Goal: Task Accomplishment & Management: Use online tool/utility

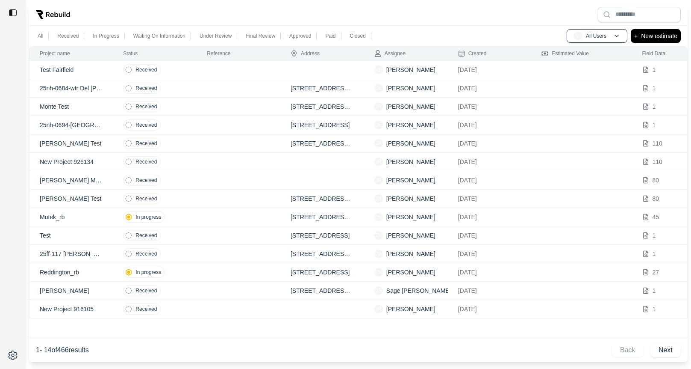
click at [260, 8] on div at bounding box center [358, 14] width 659 height 22
click at [227, 68] on td at bounding box center [239, 70] width 84 height 18
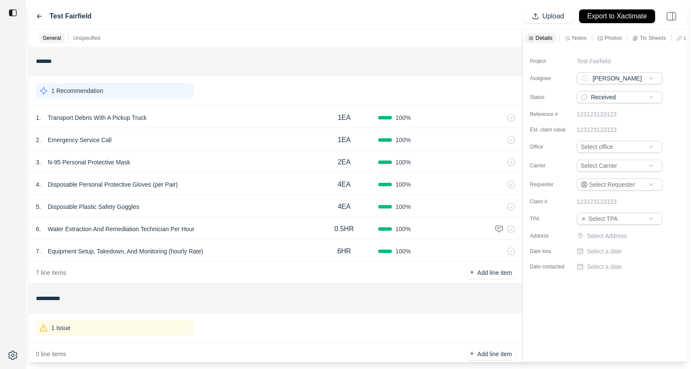
scroll to position [17, 0]
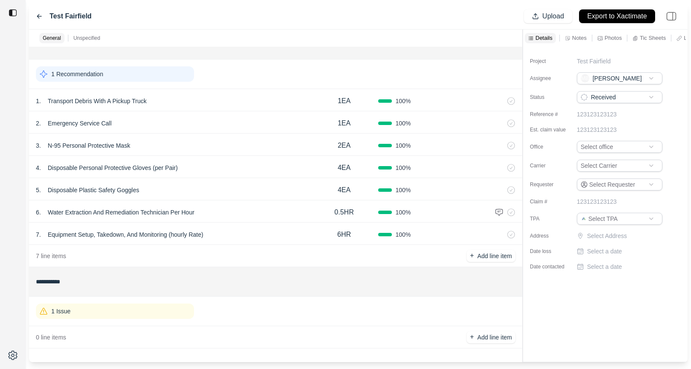
click at [40, 19] on icon at bounding box center [39, 16] width 7 height 7
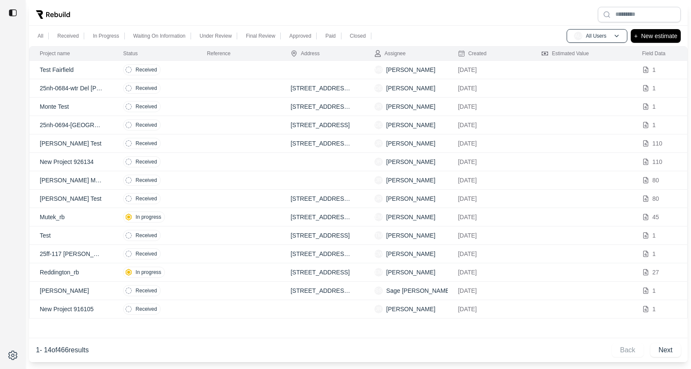
click at [212, 251] on td at bounding box center [239, 254] width 84 height 18
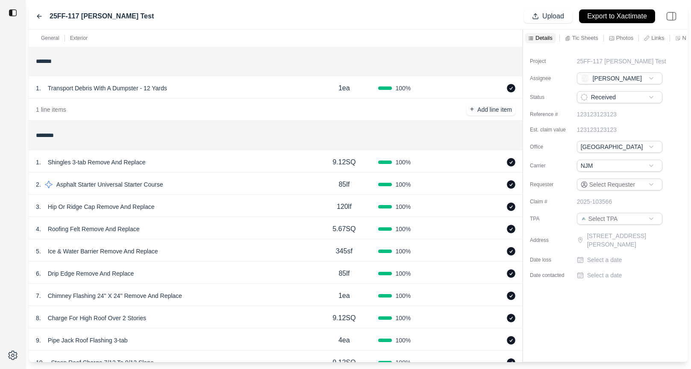
click at [83, 295] on p "Chimney Flashing 24'' X 24'' Remove And Replace" at bounding box center [114, 295] width 141 height 12
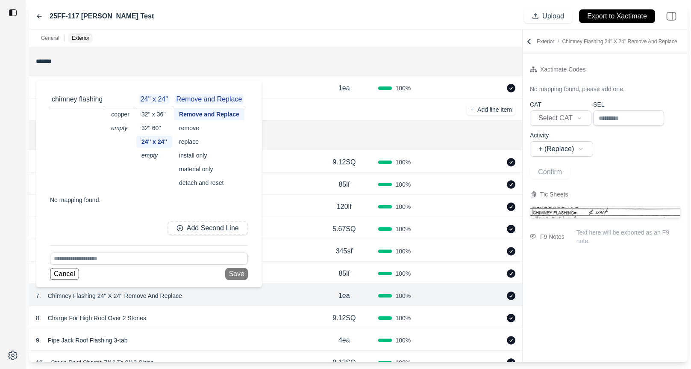
click at [11, 248] on div at bounding box center [13, 184] width 26 height 369
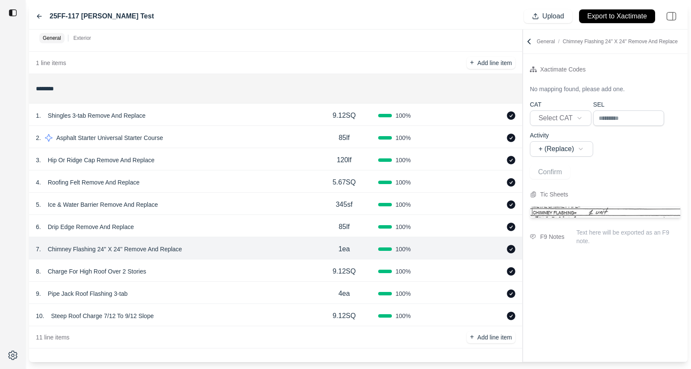
scroll to position [46, 0]
click at [97, 290] on p "Pipe Jack Roof Flashing 3-tab" at bounding box center [87, 294] width 87 height 12
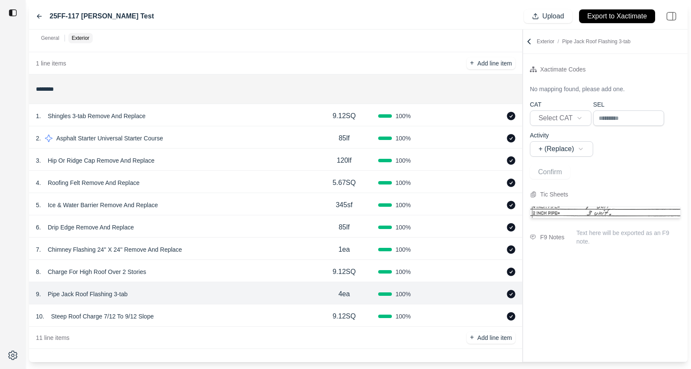
click at [13, 234] on div at bounding box center [13, 184] width 26 height 369
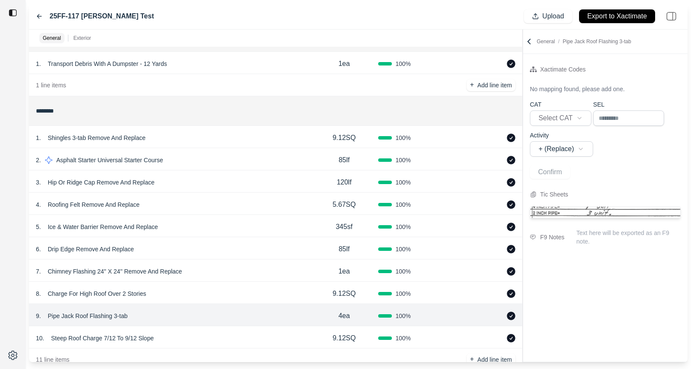
scroll to position [0, 0]
